Goal: Transaction & Acquisition: Purchase product/service

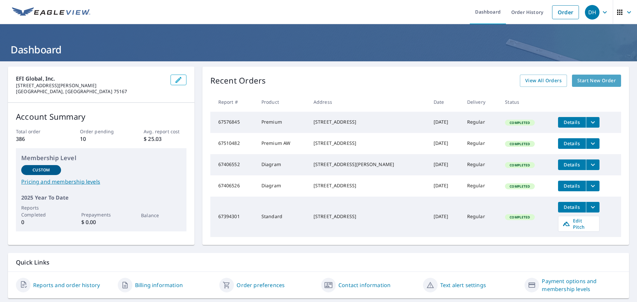
click at [577, 79] on span "Start New Order" at bounding box center [596, 81] width 38 height 8
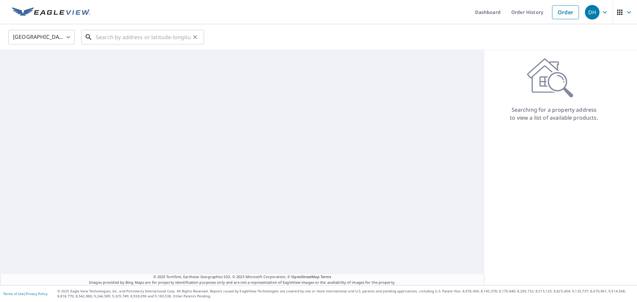
click at [110, 40] on input "text" at bounding box center [143, 37] width 95 height 19
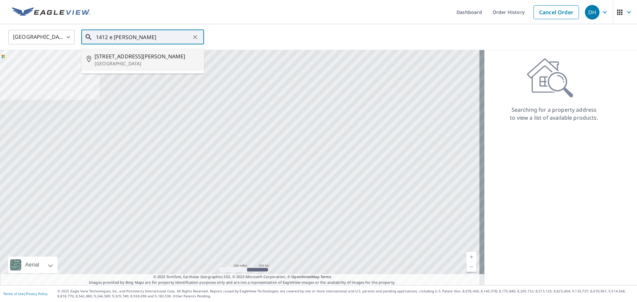
click at [126, 56] on span "[STREET_ADDRESS][PERSON_NAME]" at bounding box center [147, 56] width 104 height 8
type input "[STREET_ADDRESS][PERSON_NAME]"
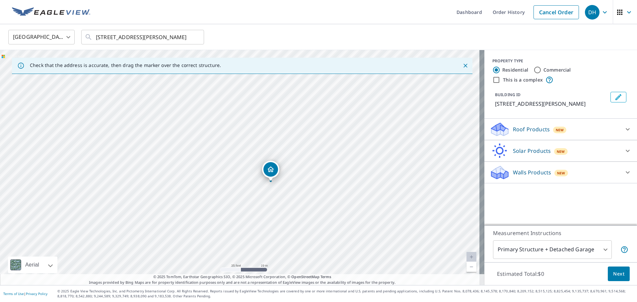
drag, startPoint x: 357, startPoint y: 184, endPoint x: 328, endPoint y: 178, distance: 29.3
click at [328, 178] on div "[STREET_ADDRESS][PERSON_NAME]" at bounding box center [242, 167] width 484 height 235
click at [300, 193] on div "[STREET_ADDRESS][PERSON_NAME]" at bounding box center [242, 167] width 484 height 235
click at [524, 127] on p "Roof Products" at bounding box center [531, 129] width 37 height 8
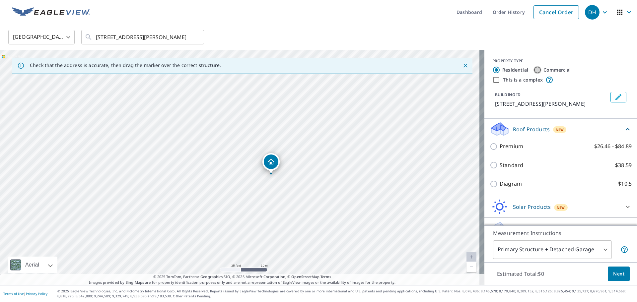
click at [533, 70] on input "Commercial" at bounding box center [537, 70] width 8 height 8
radio input "true"
type input "4"
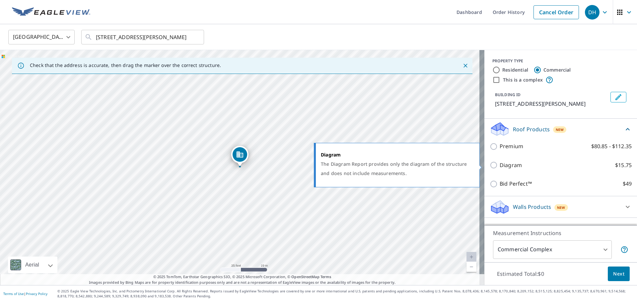
click at [490, 166] on input "Diagram $15.75" at bounding box center [495, 165] width 10 height 8
checkbox input "true"
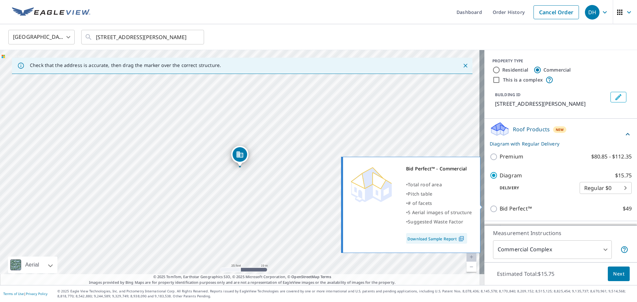
scroll to position [17, 0]
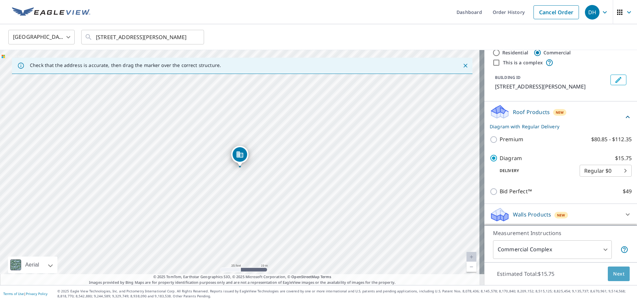
click at [613, 272] on span "Next" at bounding box center [618, 274] width 11 height 8
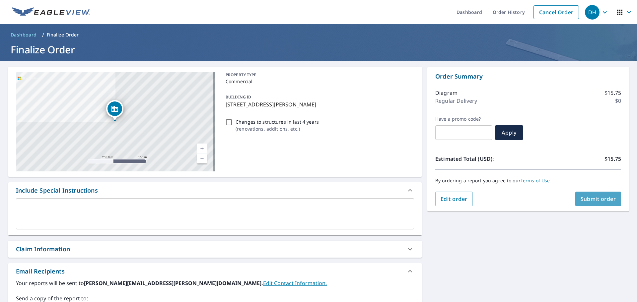
click at [586, 202] on span "Submit order" at bounding box center [598, 198] width 35 height 7
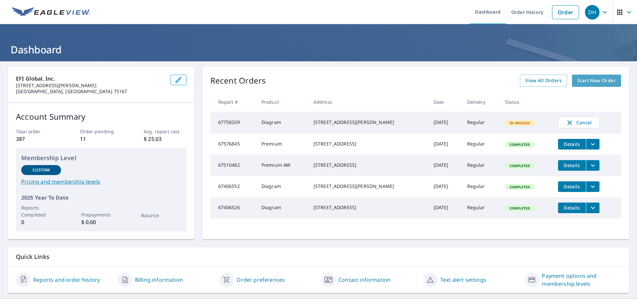
click at [578, 80] on span "Start New Order" at bounding box center [596, 81] width 38 height 8
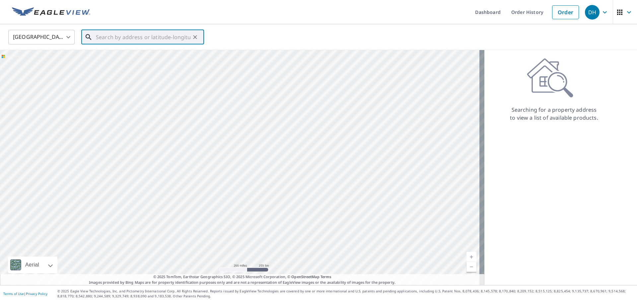
click at [99, 39] on input "text" at bounding box center [143, 37] width 95 height 19
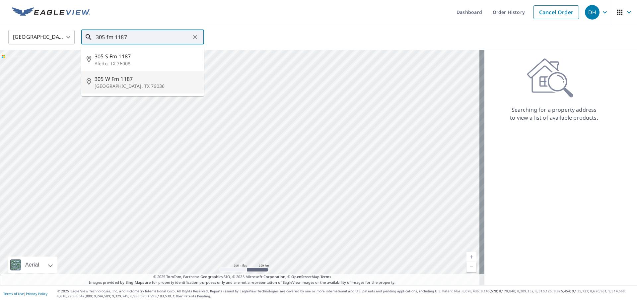
click at [113, 89] on p "[GEOGRAPHIC_DATA], TX 76036" at bounding box center [147, 86] width 104 height 7
type input "305 W Fm 1187 Crowley, TX 76036"
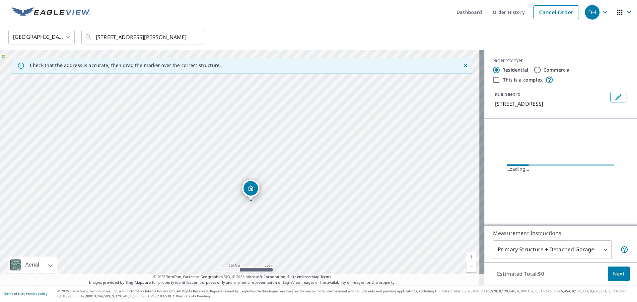
click at [257, 158] on div "305 W Fm 1187 Crowley, TX 76036" at bounding box center [242, 167] width 484 height 235
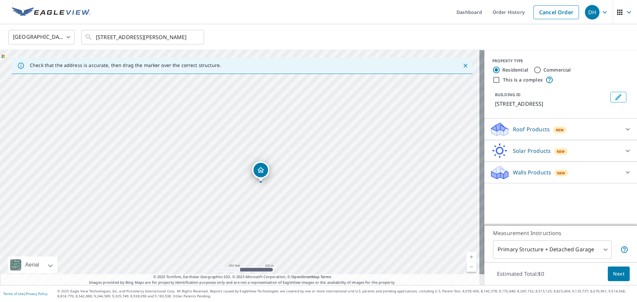
drag, startPoint x: 266, startPoint y: 124, endPoint x: 278, endPoint y: 147, distance: 25.7
click at [278, 147] on div "305 W Fm 1187 Crowley, TX 76036" at bounding box center [242, 167] width 484 height 235
click at [533, 71] on input "Commercial" at bounding box center [537, 70] width 8 height 8
radio input "true"
type input "4"
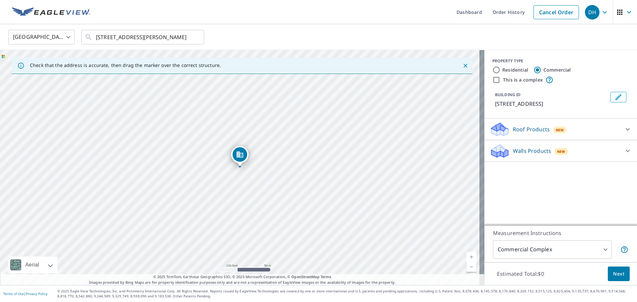
click at [492, 81] on input "This is a complex" at bounding box center [496, 80] width 8 height 8
checkbox input "true"
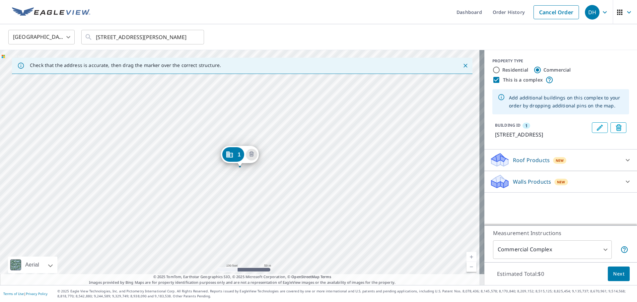
click at [219, 150] on div "1 305 W Fm 1187 Crowley, TX 76036" at bounding box center [242, 167] width 484 height 235
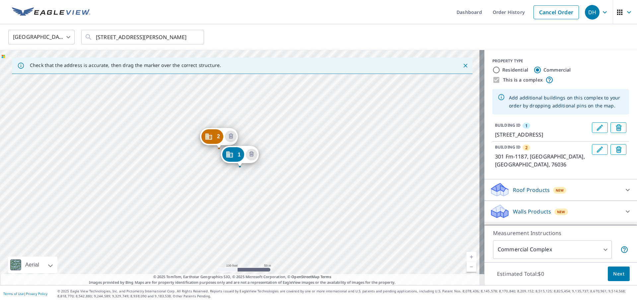
click at [267, 143] on div "2 301 Fm-1187 Crowley, TX 76036 1 305 W Fm 1187 Crowley, TX 76036" at bounding box center [242, 167] width 484 height 235
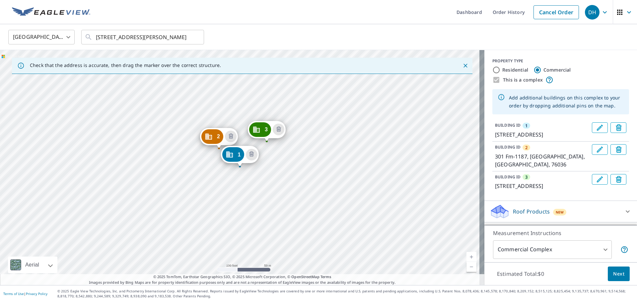
click at [302, 157] on div "2 301 Fm-1187 Crowley, TX 76036 3 305 FM 1187 E Crowley, TX 76036 1 305 W Fm 11…" at bounding box center [242, 167] width 484 height 235
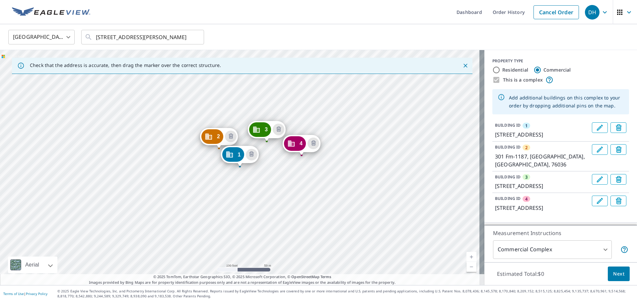
click at [299, 203] on div "2 301 Fm-1187 Crowley, TX 76036 3 305 FM 1187 E Crowley, TX 76036 4 305 FM 1187…" at bounding box center [242, 167] width 484 height 235
click at [259, 204] on div "2 301 Fm-1187 Crowley, TX 76036 3 305 FM 1187 E Crowley, TX 76036 4 305 FM 1187…" at bounding box center [242, 167] width 484 height 235
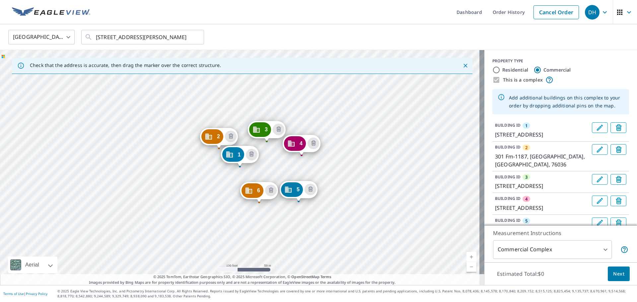
click at [207, 192] on div "2 301 Fm-1187 Crowley, TX 76036 3 305 FM 1187 E Crowley, TX 76036 4 305 FM 1187…" at bounding box center [242, 167] width 484 height 235
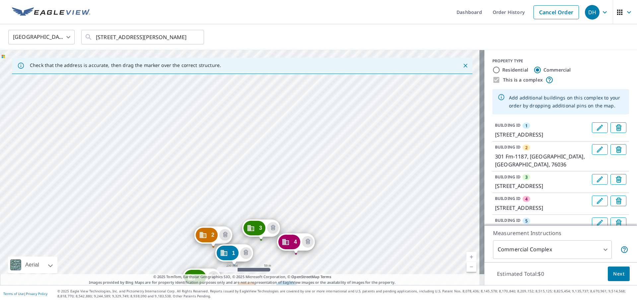
drag, startPoint x: 319, startPoint y: 114, endPoint x: 313, endPoint y: 213, distance: 98.7
click at [313, 213] on div "2 301 Fm-1187 Crowley, TX 76036 3 305 FM 1187 E Crowley, TX 76036 4 305 FM 1187…" at bounding box center [242, 167] width 484 height 235
click at [234, 128] on div "2 301 Fm-1187 Crowley, TX 76036 3 305 FM 1187 E Crowley, TX 76036 4 305 FM 1187…" at bounding box center [242, 167] width 484 height 235
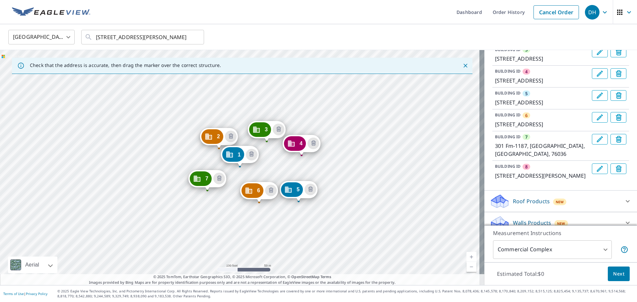
scroll to position [128, 0]
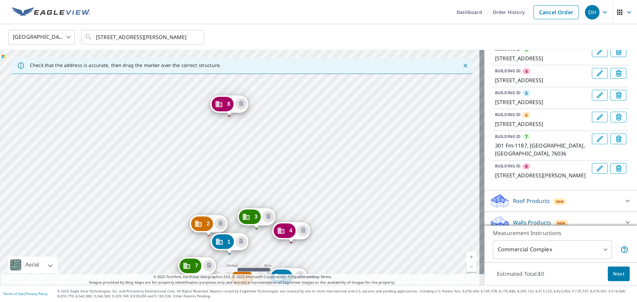
drag, startPoint x: 312, startPoint y: 110, endPoint x: 302, endPoint y: 198, distance: 87.8
click at [302, 198] on div "2 301 Fm-1187 Crowley, TX 76036 3 305 FM 1187 E Crowley, TX 76036 4 305 FM 1187…" at bounding box center [242, 167] width 484 height 235
click at [234, 150] on div "2 301 Fm-1187 Crowley, TX 76036 3 305 FM 1187 E Crowley, TX 76036 4 305 FM 1187…" at bounding box center [242, 167] width 484 height 235
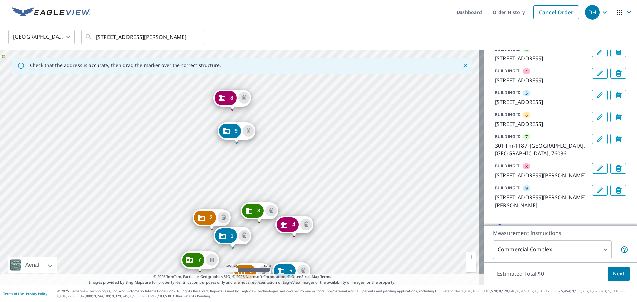
drag, startPoint x: 304, startPoint y: 104, endPoint x: 297, endPoint y: 185, distance: 81.6
click at [297, 185] on div "2 301 Fm-1187 Crowley, TX 76036 3 305 FM 1187 E Crowley, TX 76036 4 305 FM 1187…" at bounding box center [242, 167] width 484 height 235
click at [273, 123] on div "2 301 Fm-1187 Crowley, TX 76036 3 305 FM 1187 E Crowley, TX 76036 4 305 FM 1187…" at bounding box center [242, 167] width 484 height 235
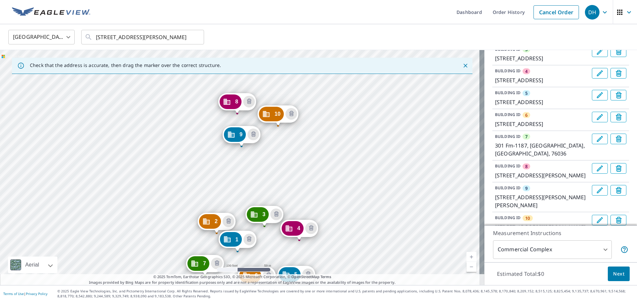
drag, startPoint x: 314, startPoint y: 105, endPoint x: 311, endPoint y: 190, distance: 85.0
click at [311, 190] on div "2 301 Fm-1187 Crowley, TX 76036 3 305 FM 1187 E Crowley, TX 76036 4 305 FM 1187…" at bounding box center [242, 167] width 484 height 235
click at [304, 139] on div "2 301 Fm-1187 Crowley, TX 76036 3 305 FM 1187 E Crowley, TX 76036 4 305 FM 1187…" at bounding box center [242, 167] width 484 height 235
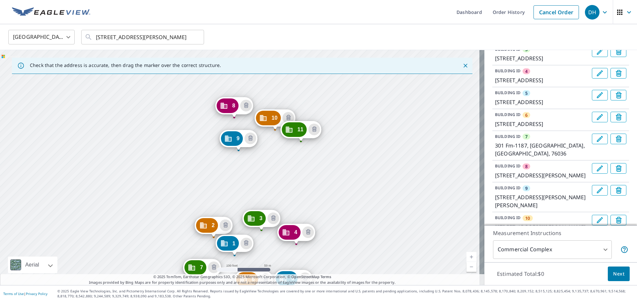
drag, startPoint x: 340, startPoint y: 118, endPoint x: 334, endPoint y: 207, distance: 89.1
click at [334, 207] on div "2 301 Fm-1187 Crowley, TX 76036 3 305 FM 1187 E Crowley, TX 76036 4 305 FM 1187…" at bounding box center [242, 167] width 484 height 235
click at [291, 182] on div "2 301 Fm-1187 Crowley, TX 76036 3 305 FM 1187 E Crowley, TX 76036 4 305 FM 1187…" at bounding box center [242, 167] width 484 height 235
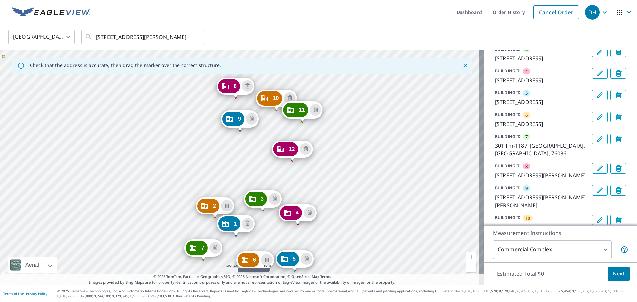
drag, startPoint x: 373, startPoint y: 130, endPoint x: 369, endPoint y: 199, distance: 69.4
click at [369, 199] on div "2 301 Fm-1187 Crowley, TX 76036 3 305 FM 1187 E Crowley, TX 76036 4 305 FM 1187…" at bounding box center [242, 167] width 484 height 235
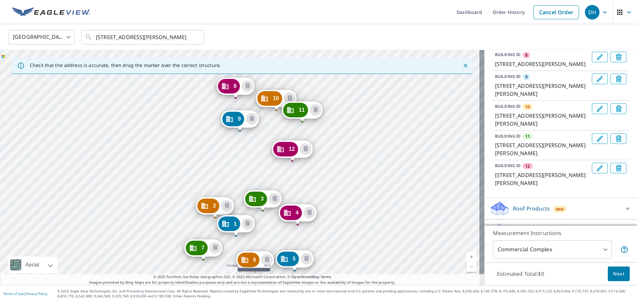
scroll to position [247, 0]
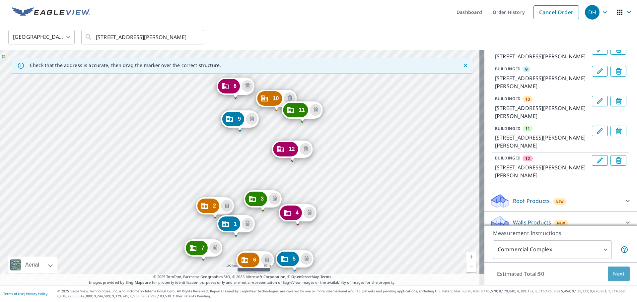
click at [616, 273] on span "Next" at bounding box center [618, 274] width 11 height 8
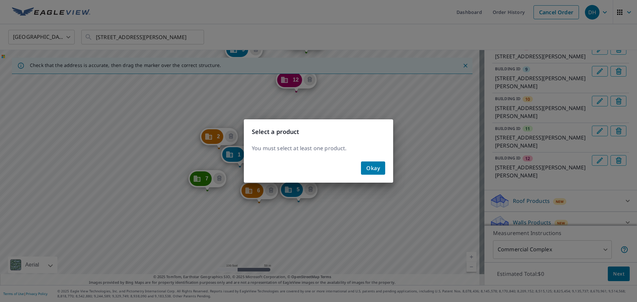
click at [373, 169] on span "Okay" at bounding box center [373, 168] width 14 height 9
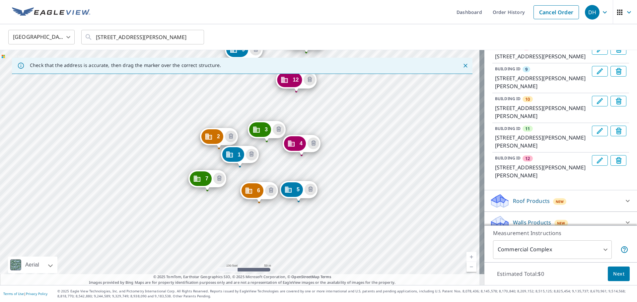
click at [529, 197] on p "Roof Products" at bounding box center [531, 201] width 37 height 8
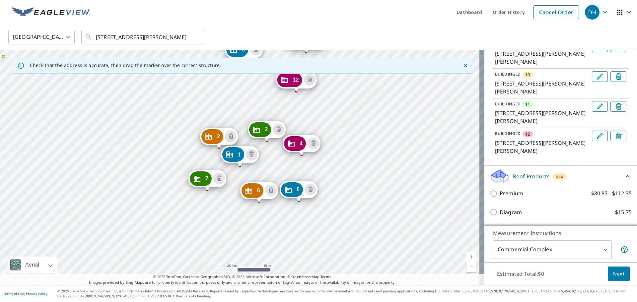
scroll to position [303, 0]
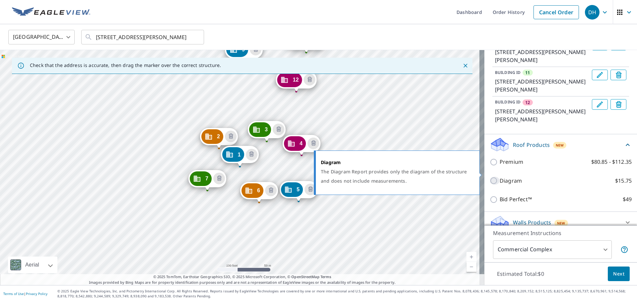
click at [490, 177] on input "Diagram $15.75" at bounding box center [495, 181] width 10 height 8
checkbox input "true"
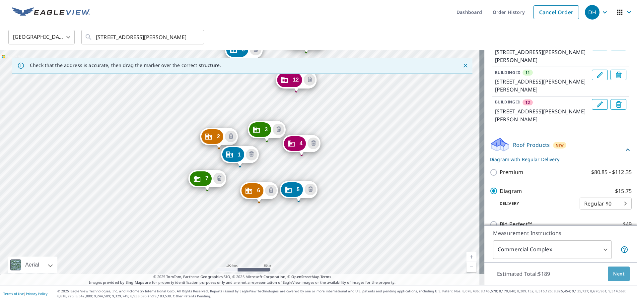
click at [614, 273] on span "Next" at bounding box center [618, 274] width 11 height 8
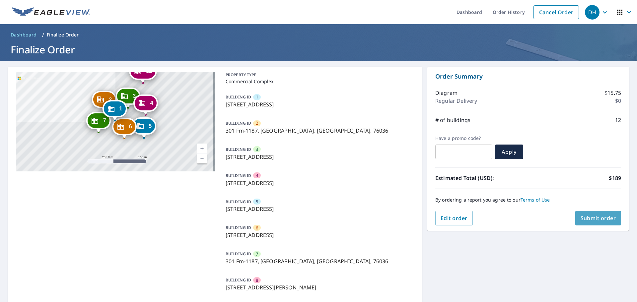
click at [600, 217] on span "Submit order" at bounding box center [598, 218] width 35 height 7
